Goal: Task Accomplishment & Management: Complete application form

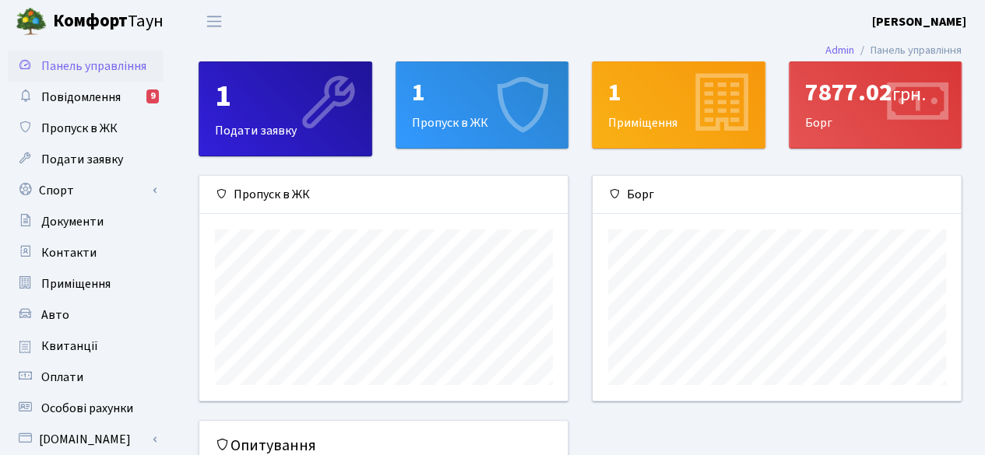
scroll to position [224, 369]
click at [521, 98] on icon at bounding box center [523, 105] width 74 height 74
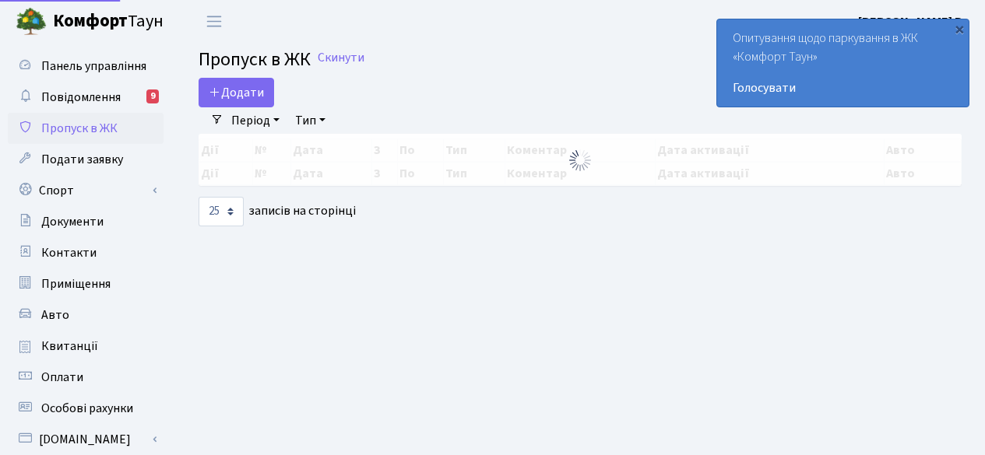
select select "25"
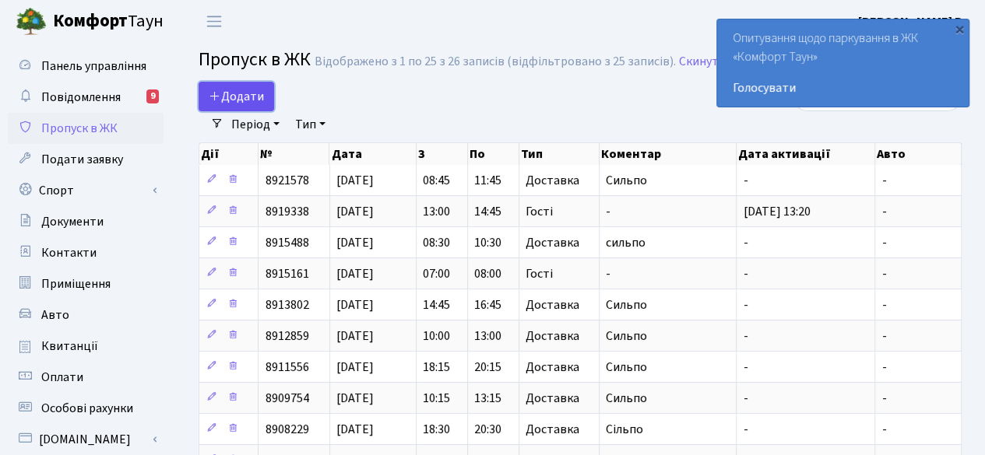
click at [241, 99] on span "Додати" at bounding box center [236, 96] width 55 height 17
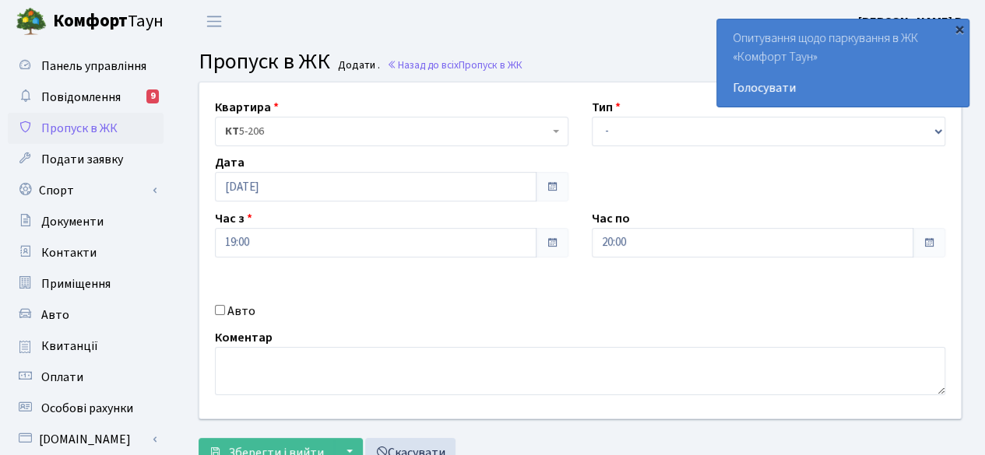
click at [956, 21] on div "×" at bounding box center [959, 29] width 16 height 16
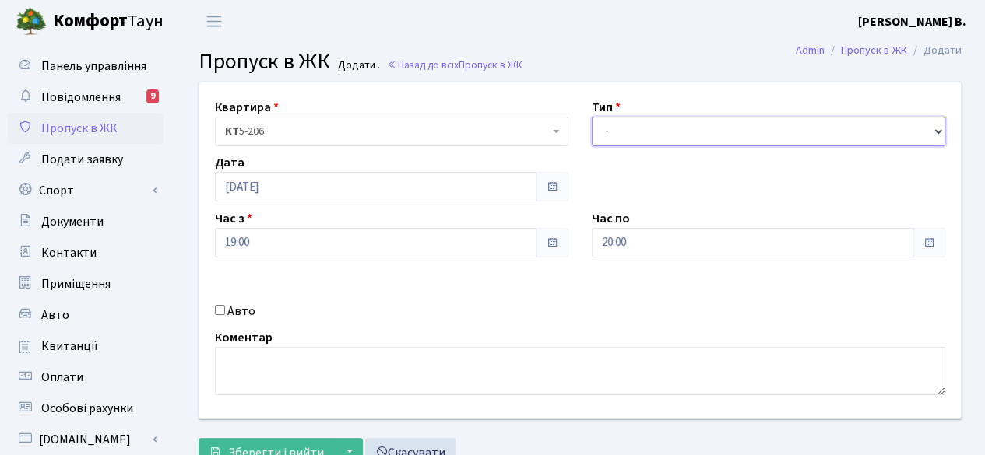
click at [702, 141] on select "- Доставка Таксі Гості Сервіс" at bounding box center [768, 132] width 353 height 30
select select "1"
click at [592, 117] on select "- Доставка Таксі Гості Сервіс" at bounding box center [768, 132] width 353 height 30
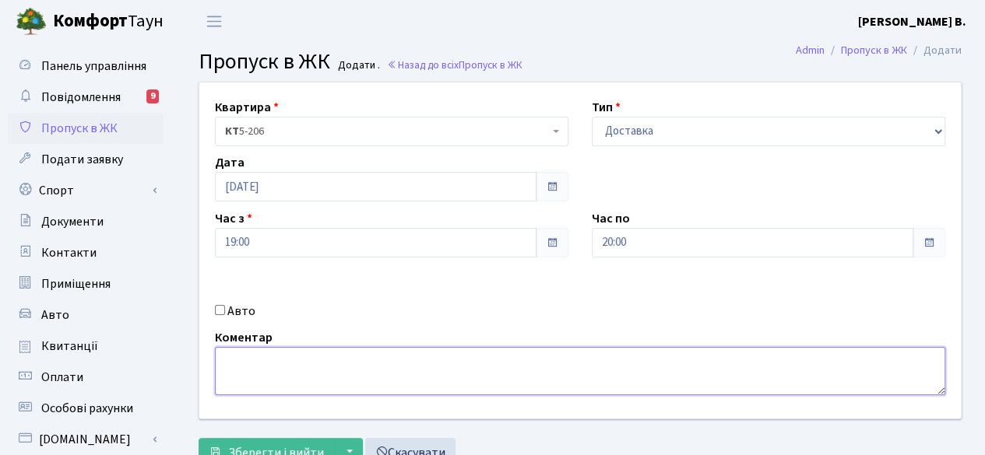
click at [292, 385] on textarea at bounding box center [580, 371] width 730 height 48
click at [292, 384] on textarea at bounding box center [580, 371] width 730 height 48
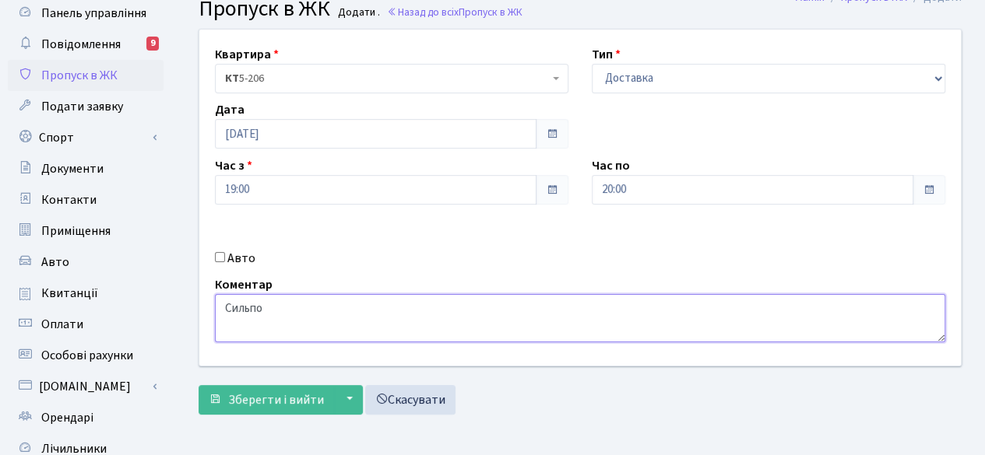
scroll to position [78, 0]
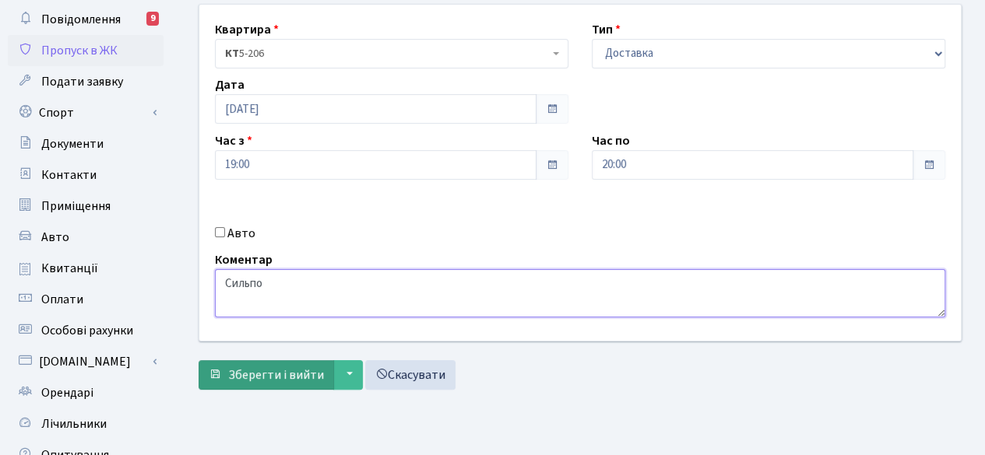
type textarea "Сильпо"
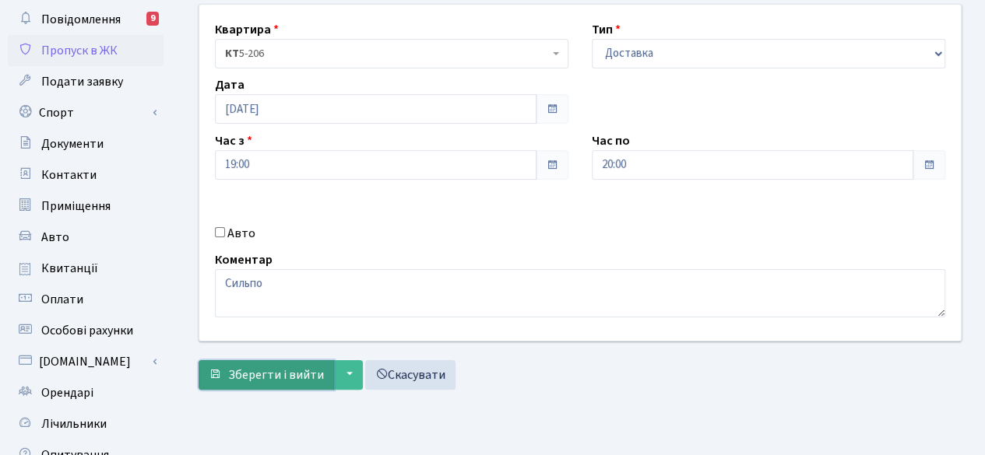
click at [257, 378] on span "Зберегти і вийти" at bounding box center [276, 375] width 96 height 17
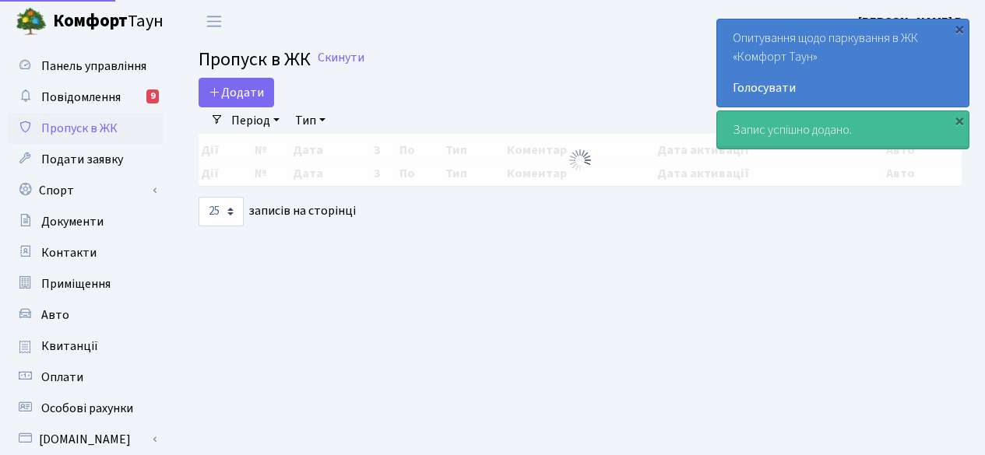
select select "25"
